Goal: Task Accomplishment & Management: Manage account settings

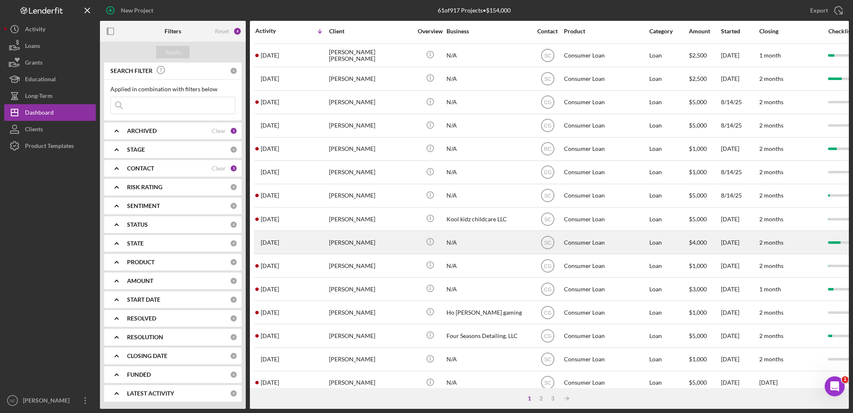
scroll to position [248, 0]
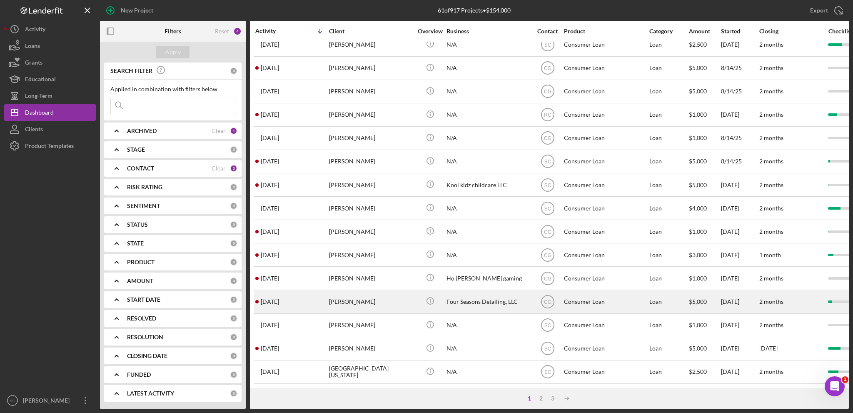
click at [371, 293] on div "[PERSON_NAME]" at bounding box center [370, 301] width 83 height 22
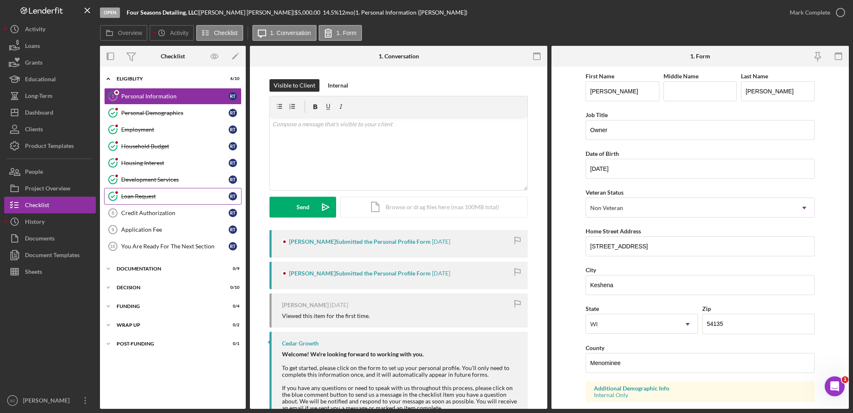
click at [135, 198] on div "Loan Request" at bounding box center [174, 196] width 107 height 7
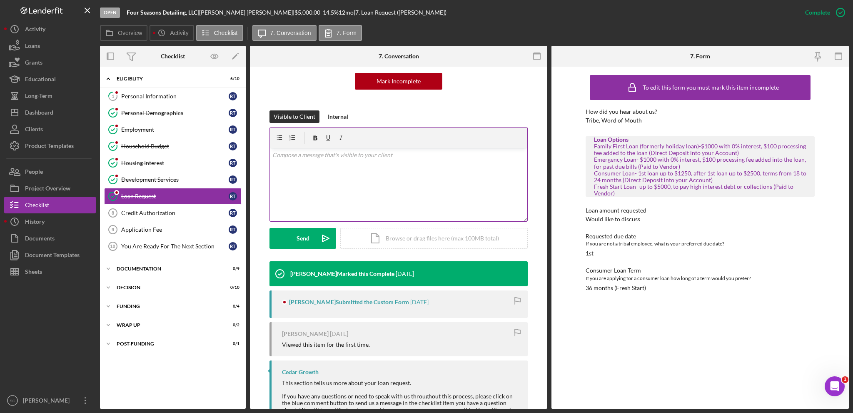
scroll to position [121, 0]
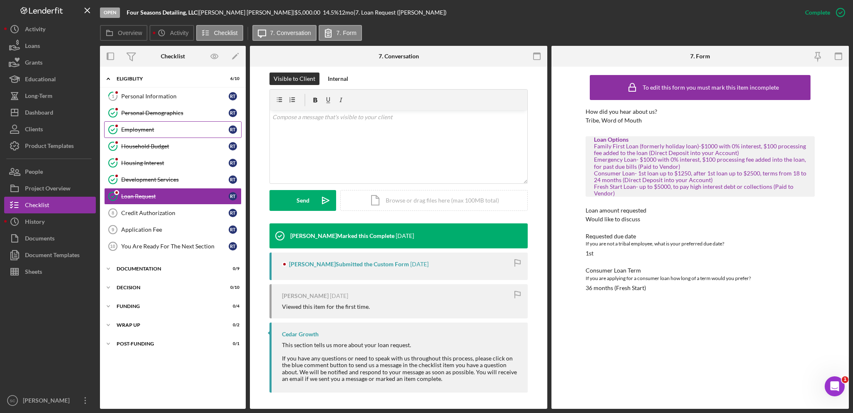
click at [150, 128] on div "Employment" at bounding box center [174, 129] width 107 height 7
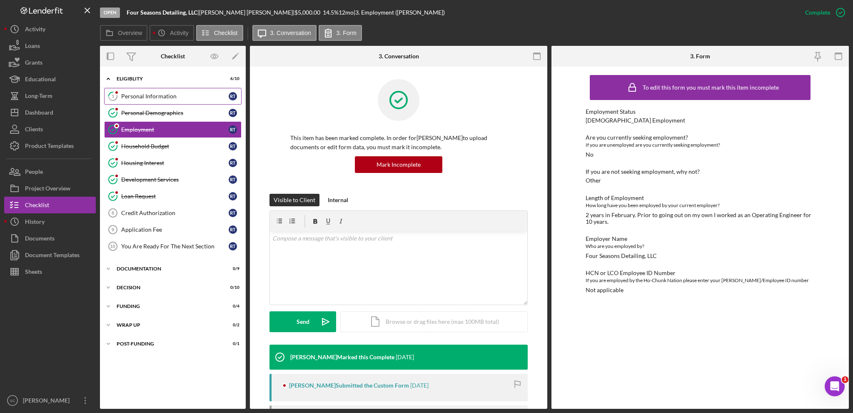
click at [153, 98] on div "Personal Information" at bounding box center [174, 96] width 107 height 7
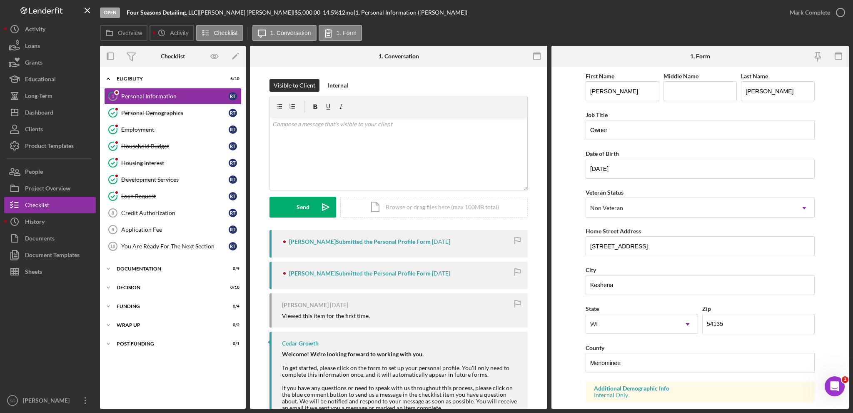
scroll to position [42, 0]
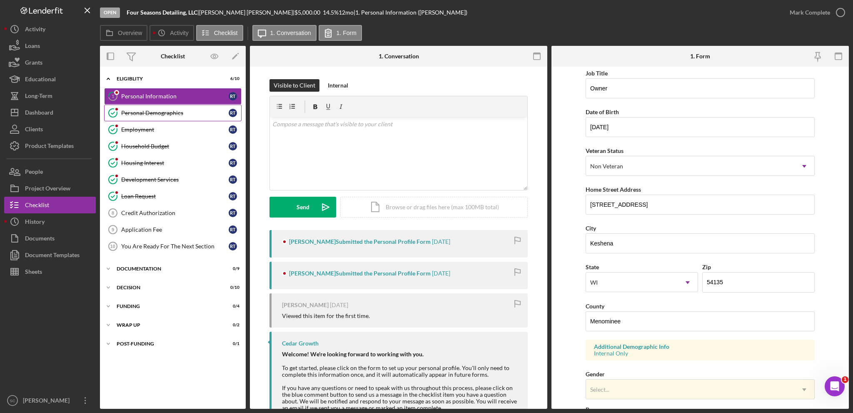
click at [165, 110] on div "Personal Demographics" at bounding box center [174, 113] width 107 height 7
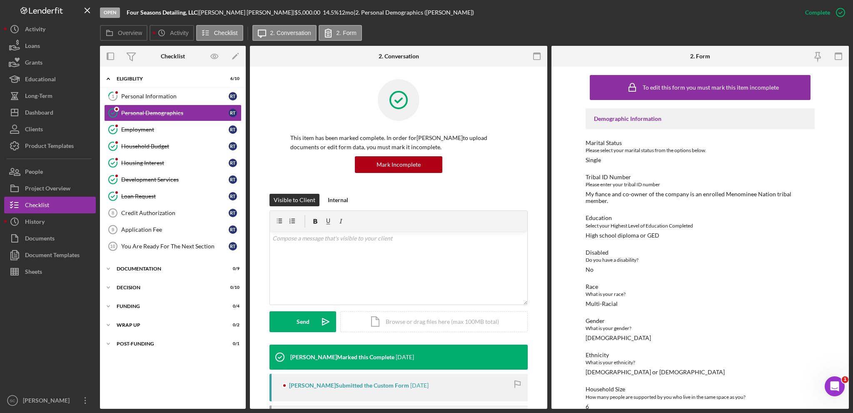
scroll to position [67, 0]
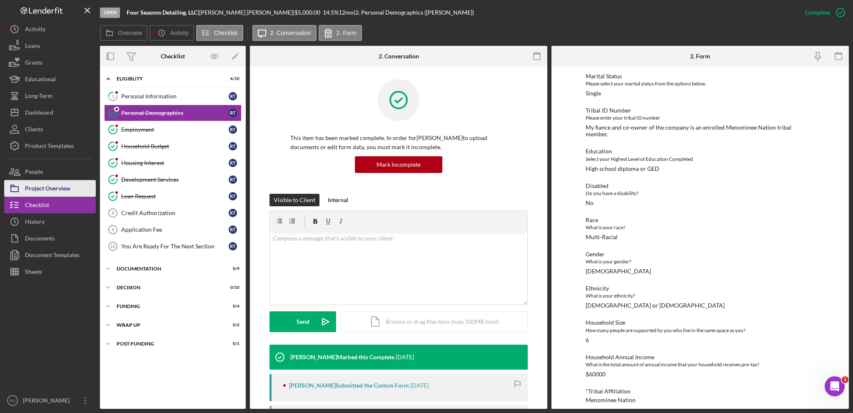
click at [49, 187] on div "Project Overview" at bounding box center [47, 189] width 45 height 19
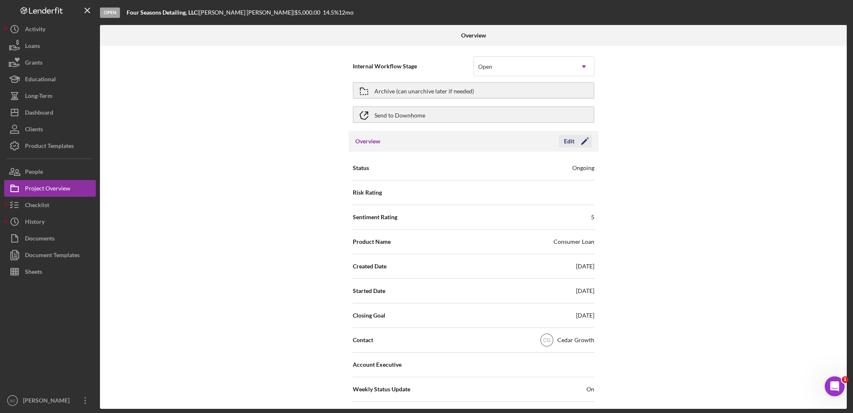
click at [569, 136] on div "Edit" at bounding box center [569, 141] width 10 height 12
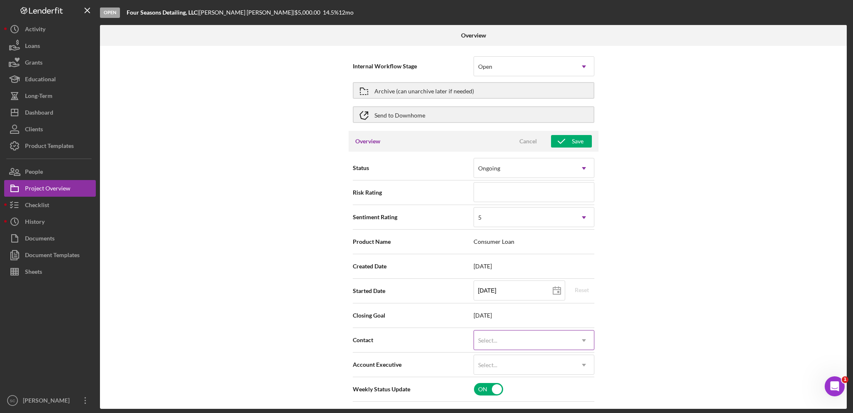
click at [543, 346] on div "Select..." at bounding box center [524, 340] width 100 height 19
click at [515, 380] on div "[PERSON_NAME]" at bounding box center [533, 384] width 120 height 21
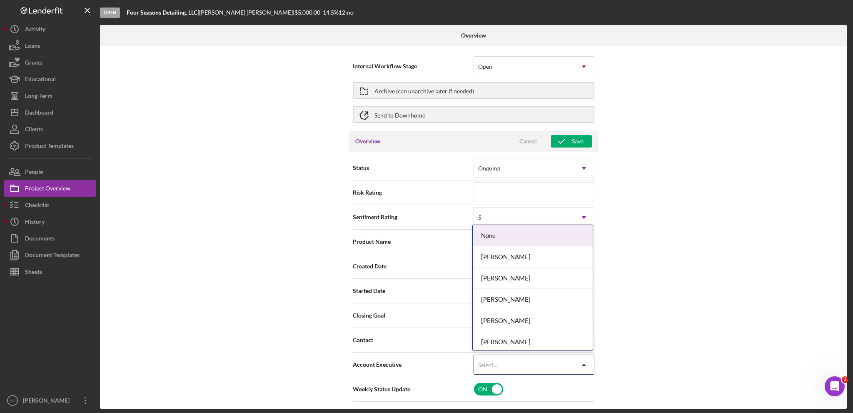
click at [528, 368] on div "Select..." at bounding box center [524, 364] width 100 height 19
click at [518, 259] on div "[PERSON_NAME]" at bounding box center [533, 256] width 120 height 21
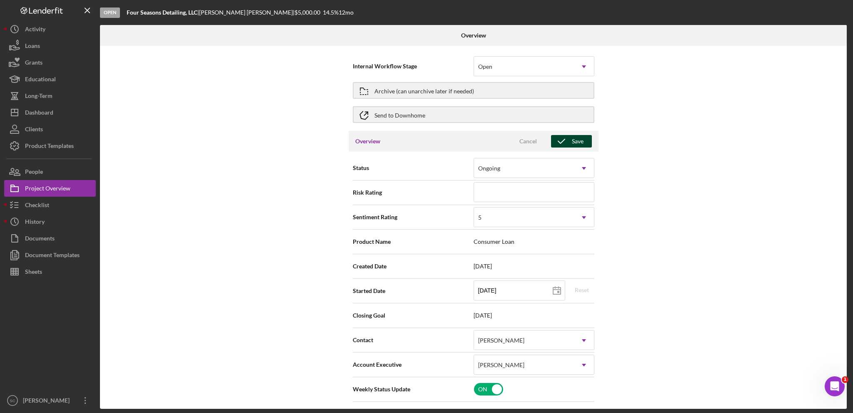
click at [573, 141] on div "Save" at bounding box center [578, 141] width 12 height 12
type textarea "Here's a snapshot of information that has been fully approved, as well as the i…"
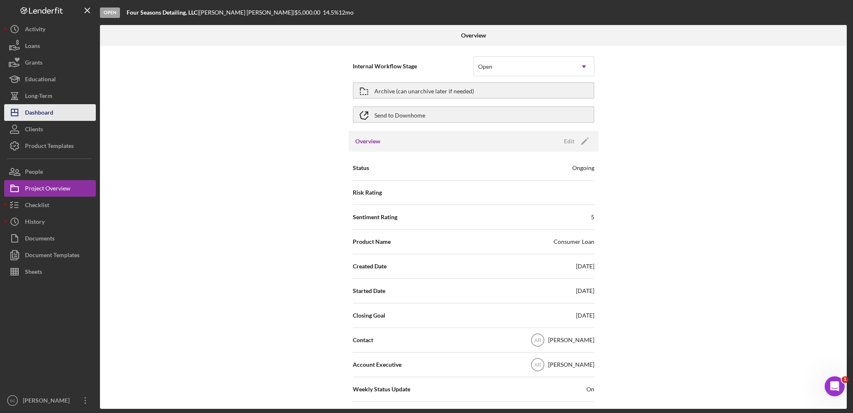
click at [52, 108] on div "Dashboard" at bounding box center [39, 113] width 28 height 19
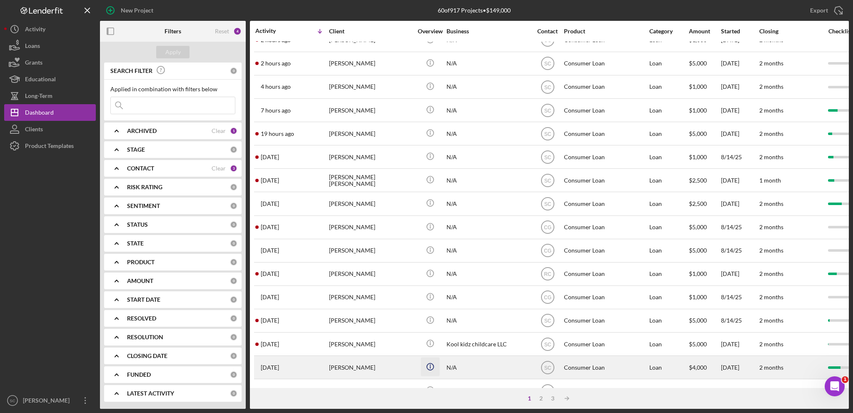
scroll to position [167, 0]
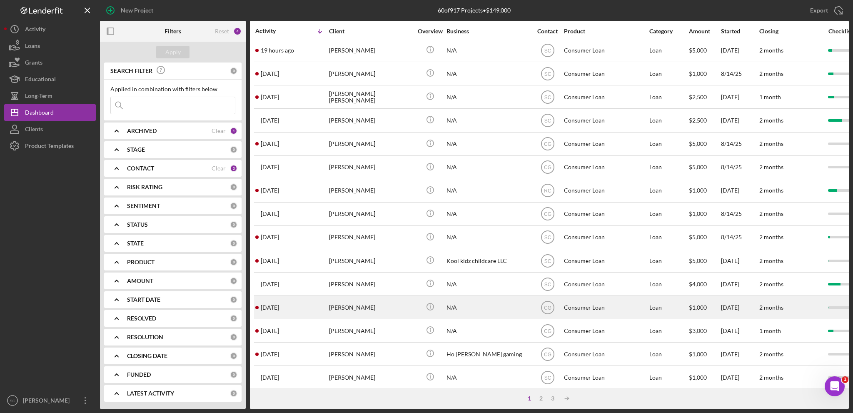
click at [387, 306] on div "[PERSON_NAME]" at bounding box center [370, 307] width 83 height 22
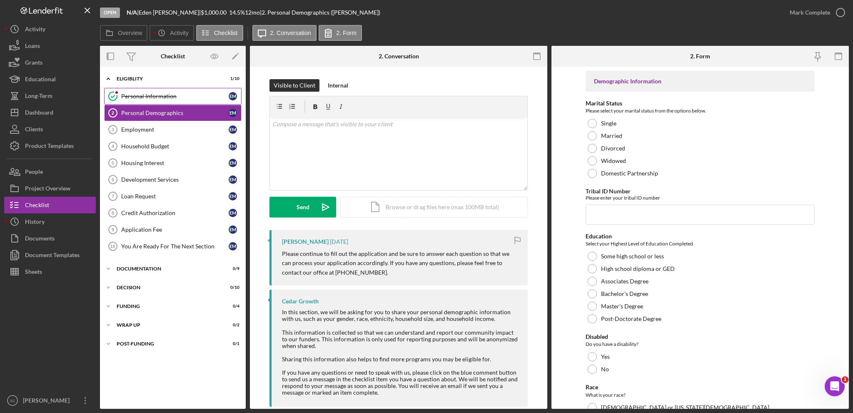
click at [182, 93] on div "Personal Information" at bounding box center [174, 96] width 107 height 7
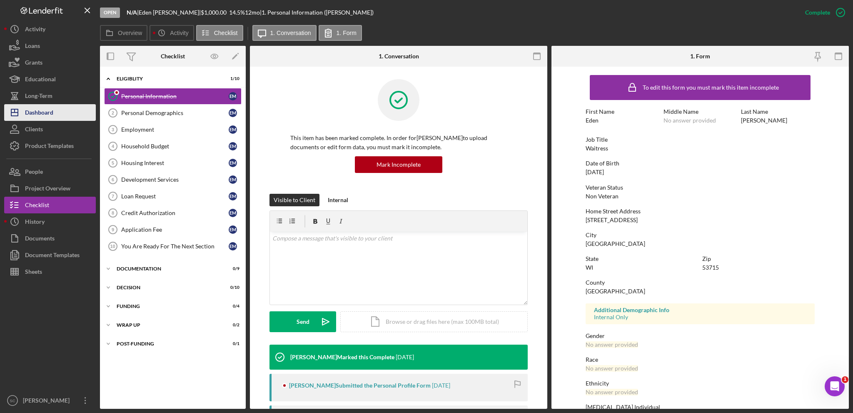
click at [45, 115] on div "Dashboard" at bounding box center [39, 113] width 28 height 19
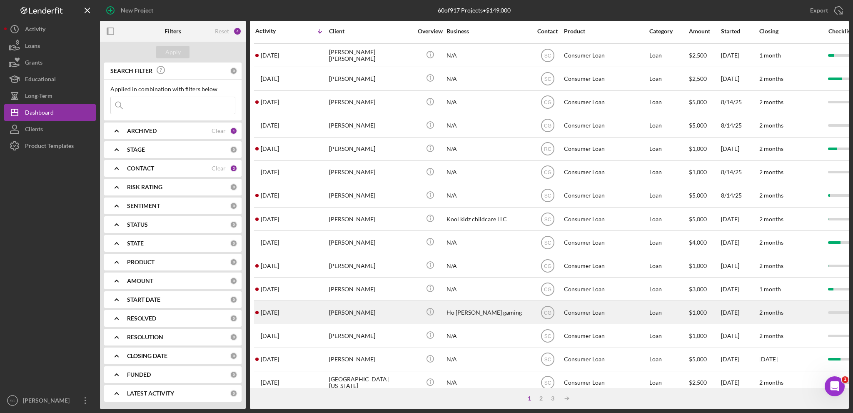
scroll to position [248, 0]
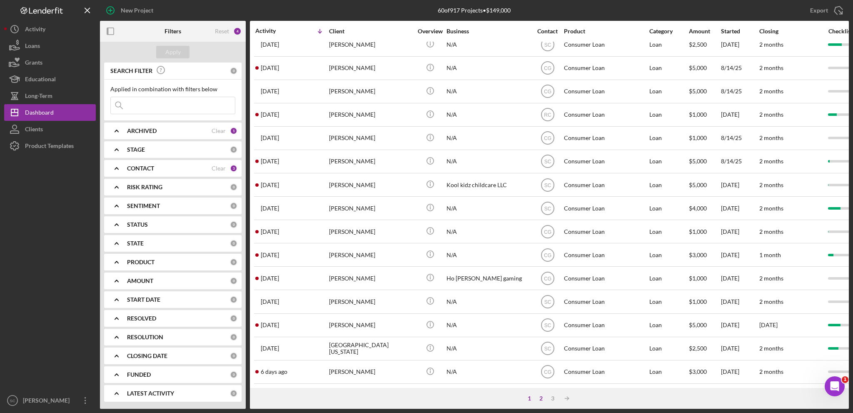
click at [542, 395] on div "2" at bounding box center [541, 398] width 12 height 7
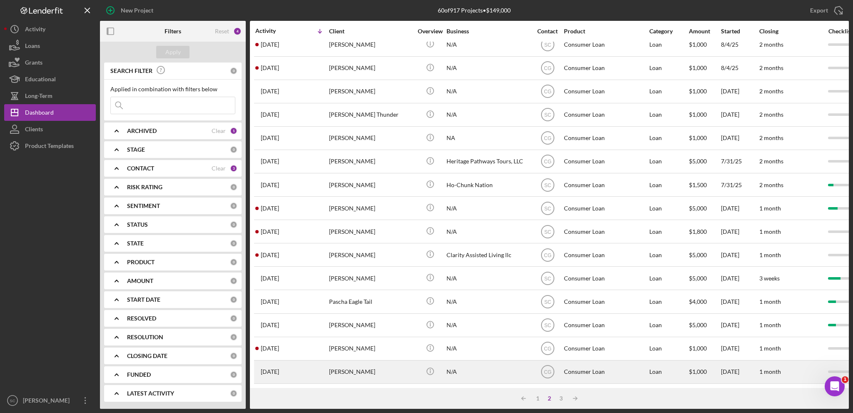
click at [353, 369] on div "[PERSON_NAME]" at bounding box center [370, 372] width 83 height 22
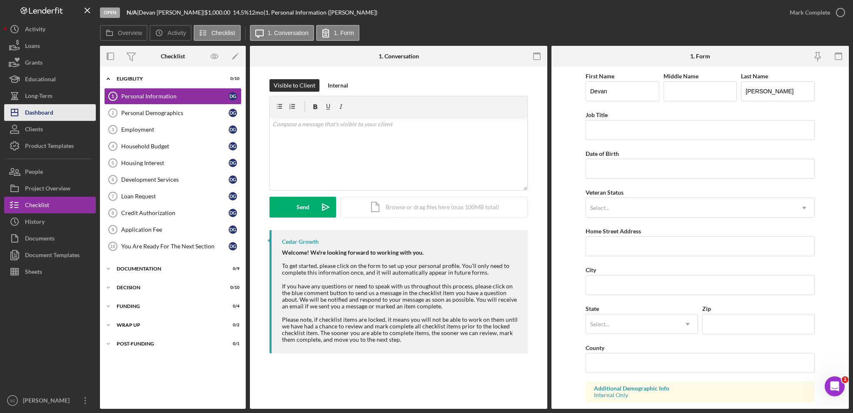
click at [52, 110] on div "Dashboard" at bounding box center [39, 113] width 28 height 19
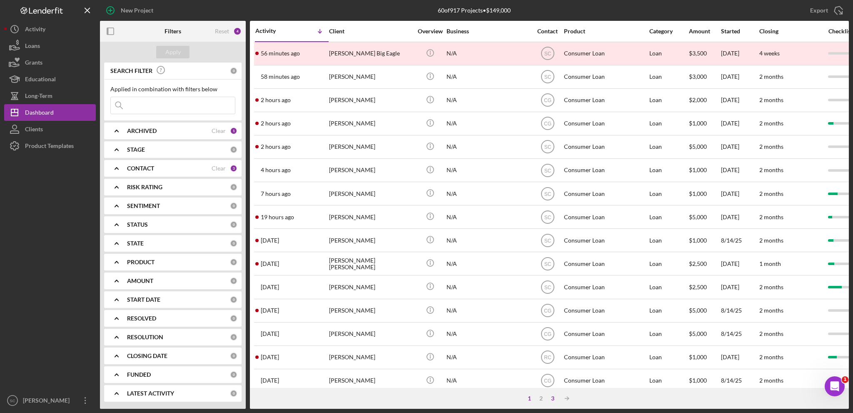
click at [551, 396] on div "3" at bounding box center [553, 398] width 12 height 7
